Goal: Transaction & Acquisition: Subscribe to service/newsletter

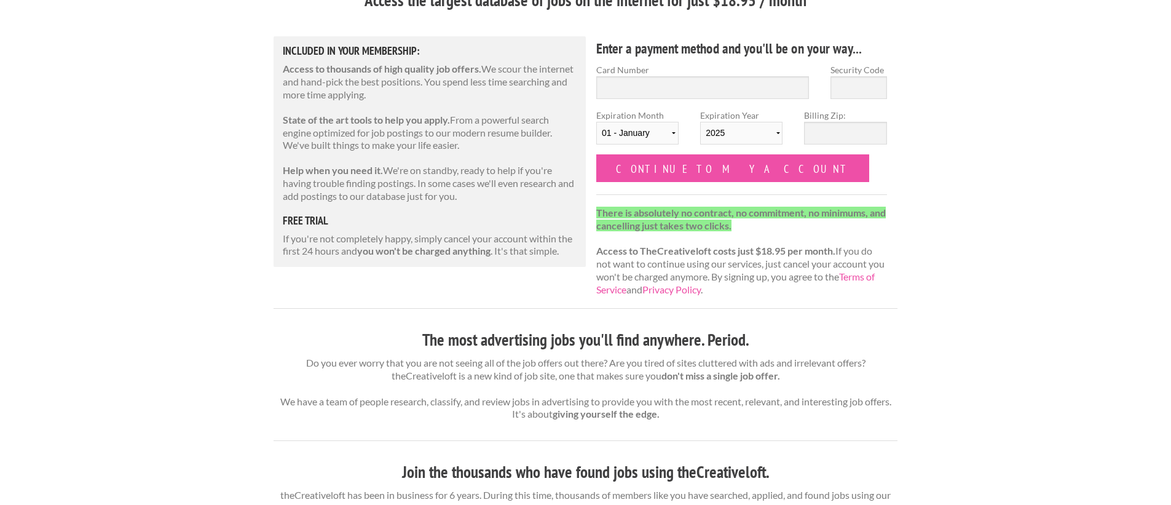
scroll to position [228, 0]
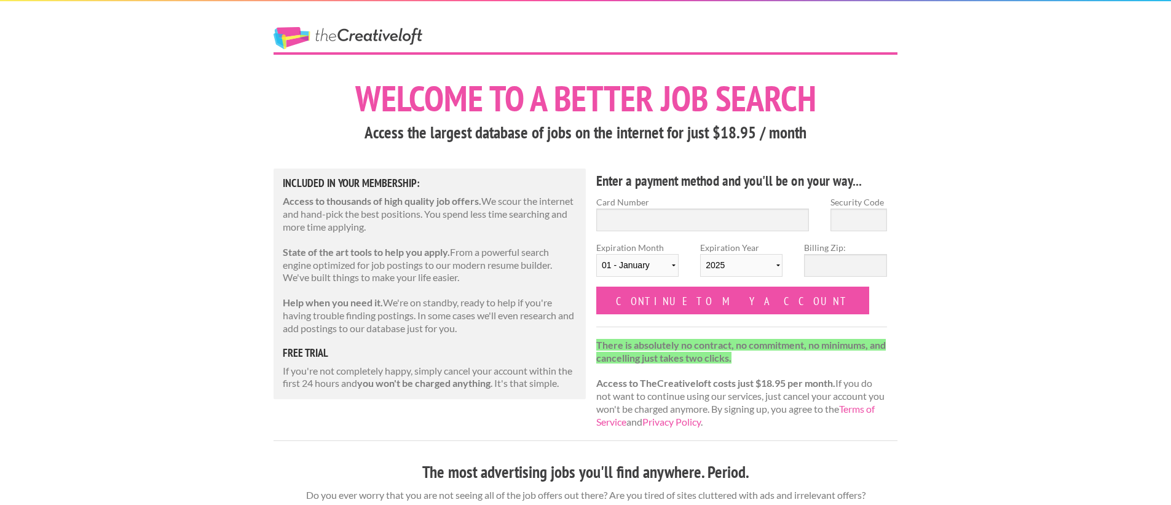
click at [302, 46] on link "The Creative Loft" at bounding box center [348, 38] width 149 height 22
click at [282, 34] on link "The Creative Loft" at bounding box center [348, 38] width 149 height 22
